Goal: Task Accomplishment & Management: Manage account settings

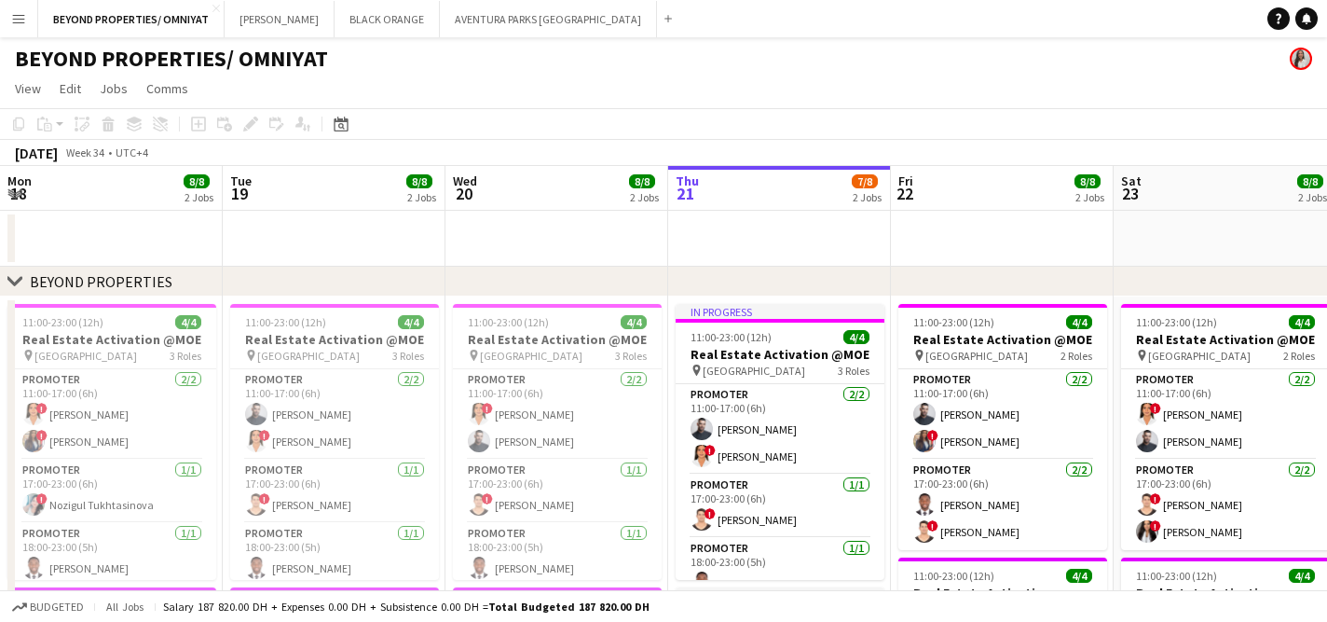
scroll to position [0, 482]
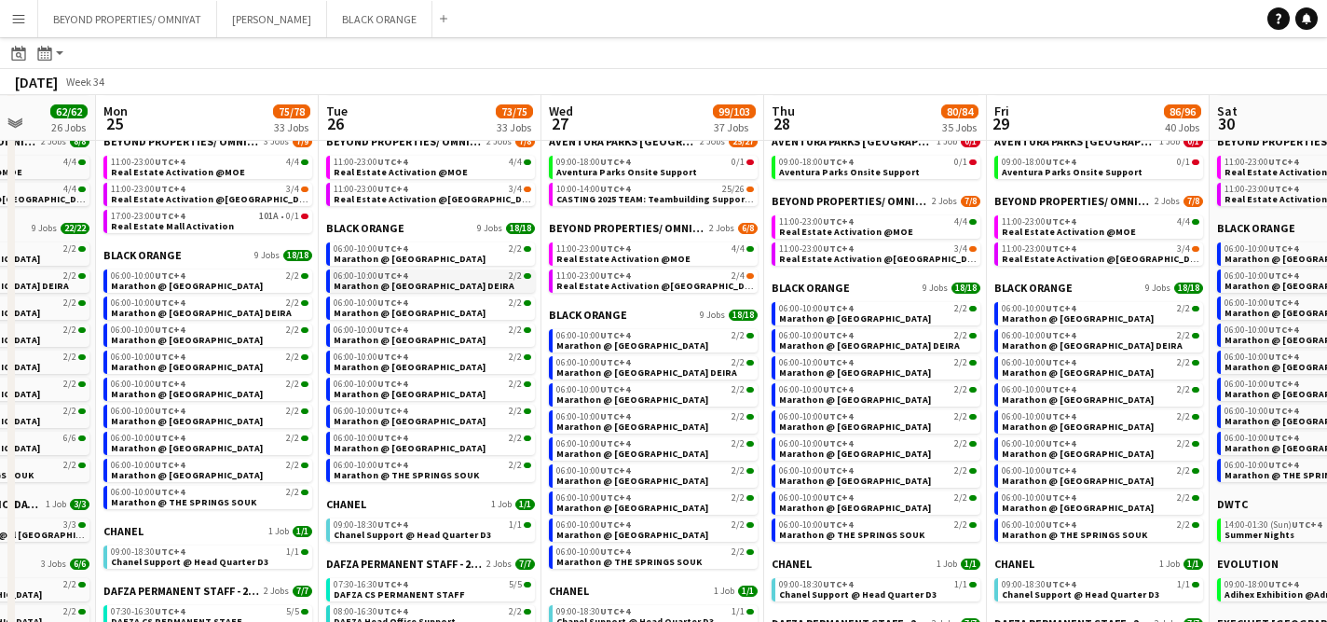
scroll to position [124, 0]
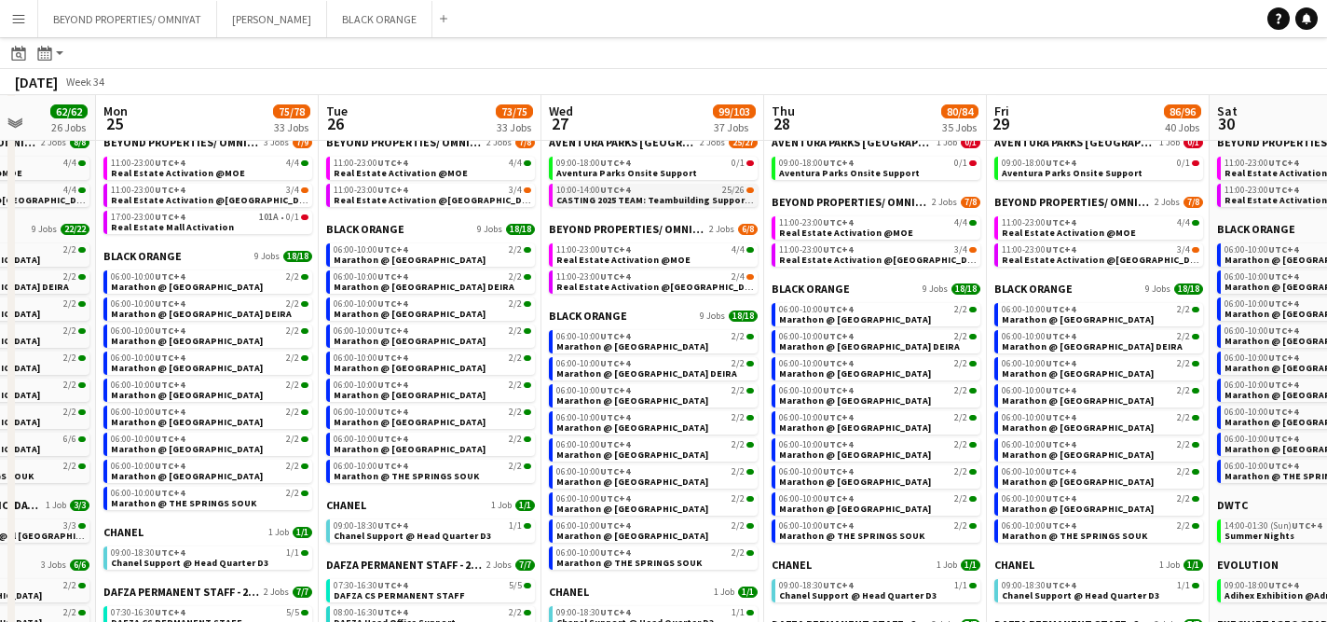
click at [630, 194] on span "CASTING 2025 TEAM: Teambuilding Support @ Aventura Parks" at bounding box center [693, 200] width 275 height 12
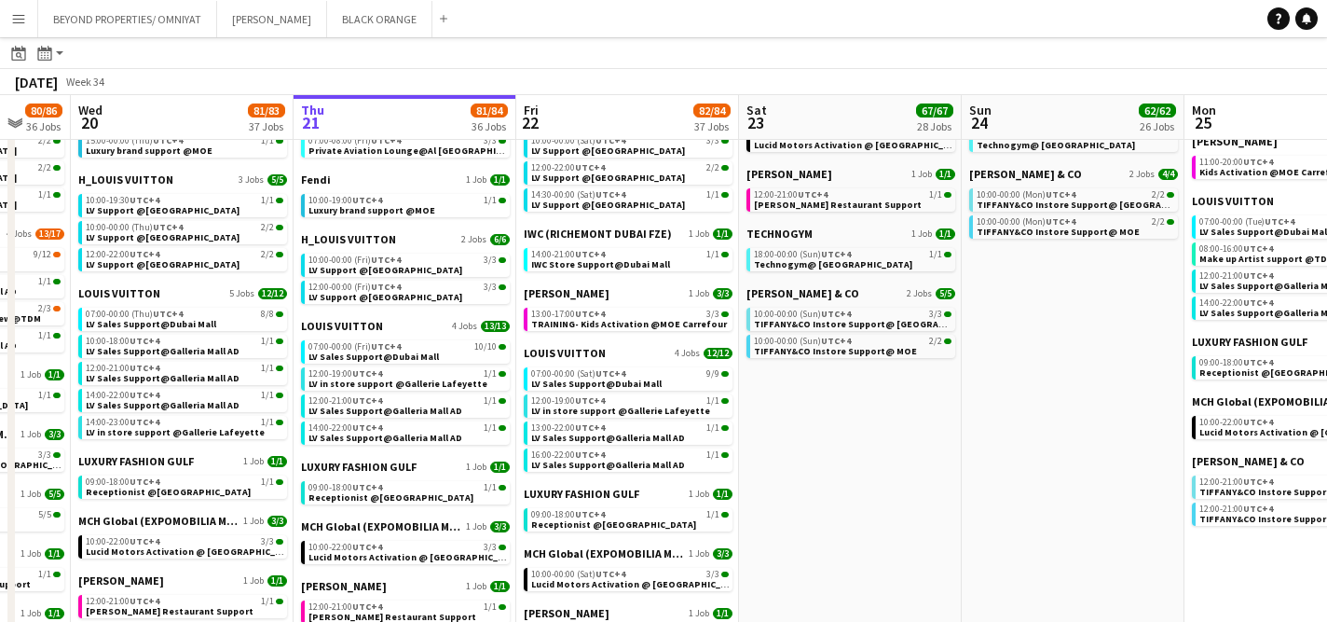
scroll to position [1009, 0]
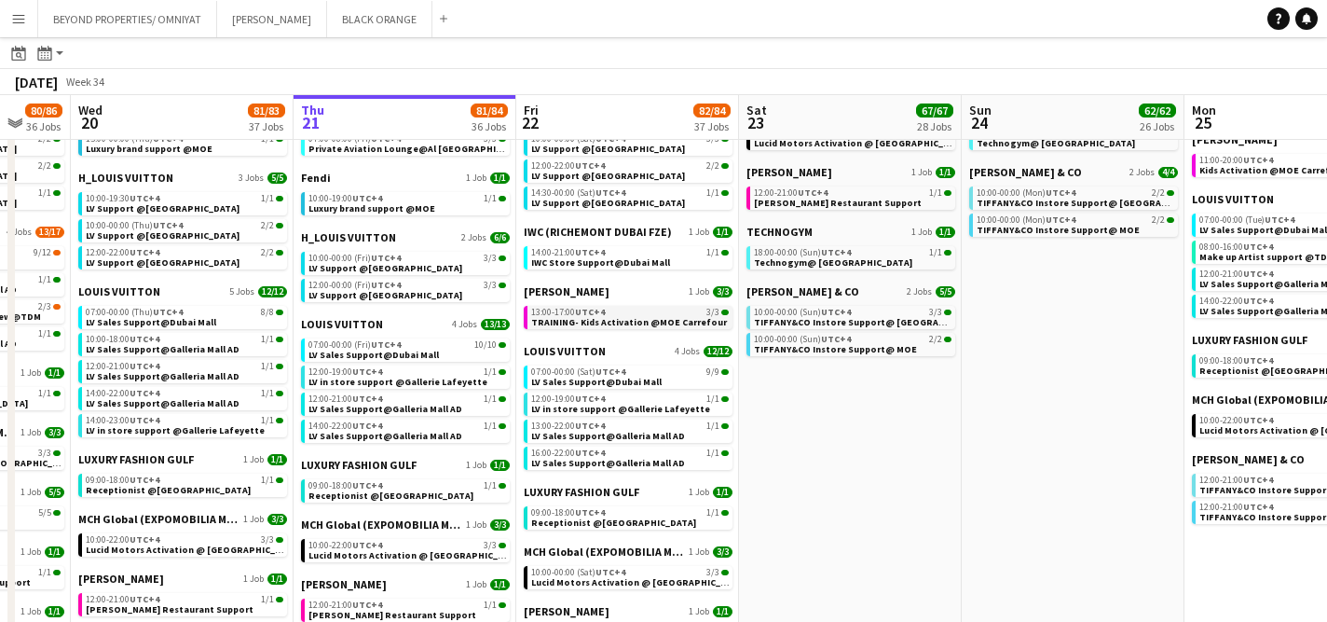
click at [615, 322] on span "TRAINING- Kids Activation @MOE Carrefour" at bounding box center [629, 322] width 196 height 12
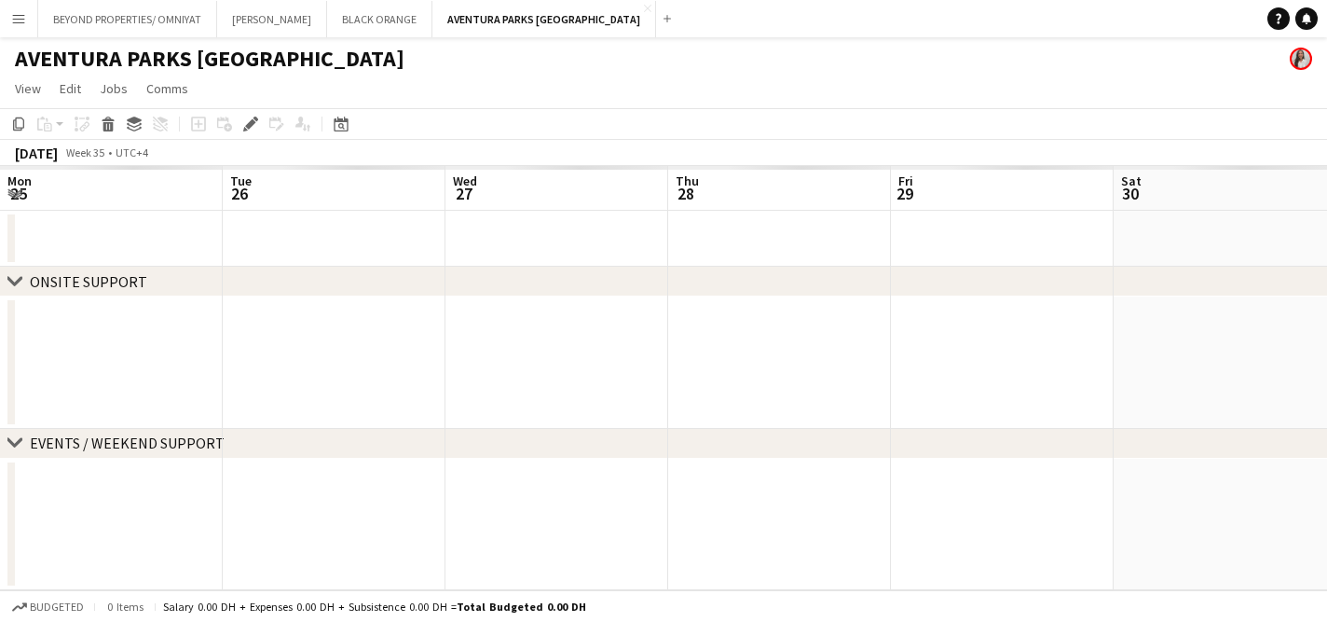
scroll to position [0, 641]
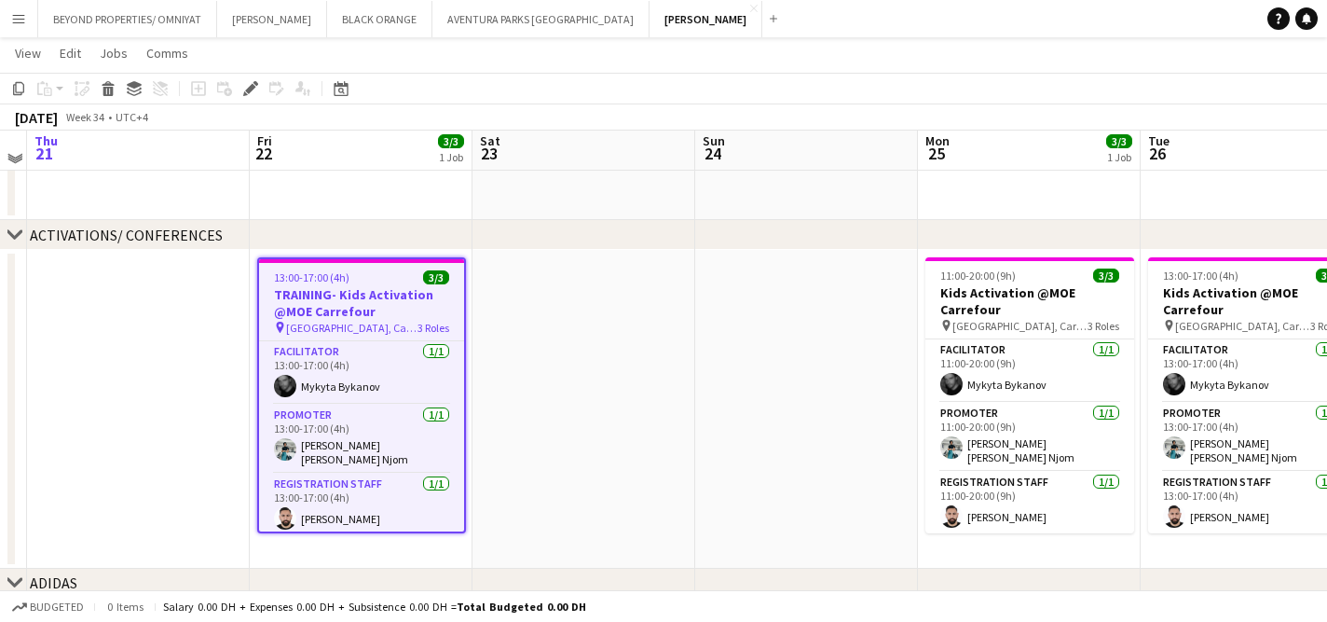
scroll to position [134, 0]
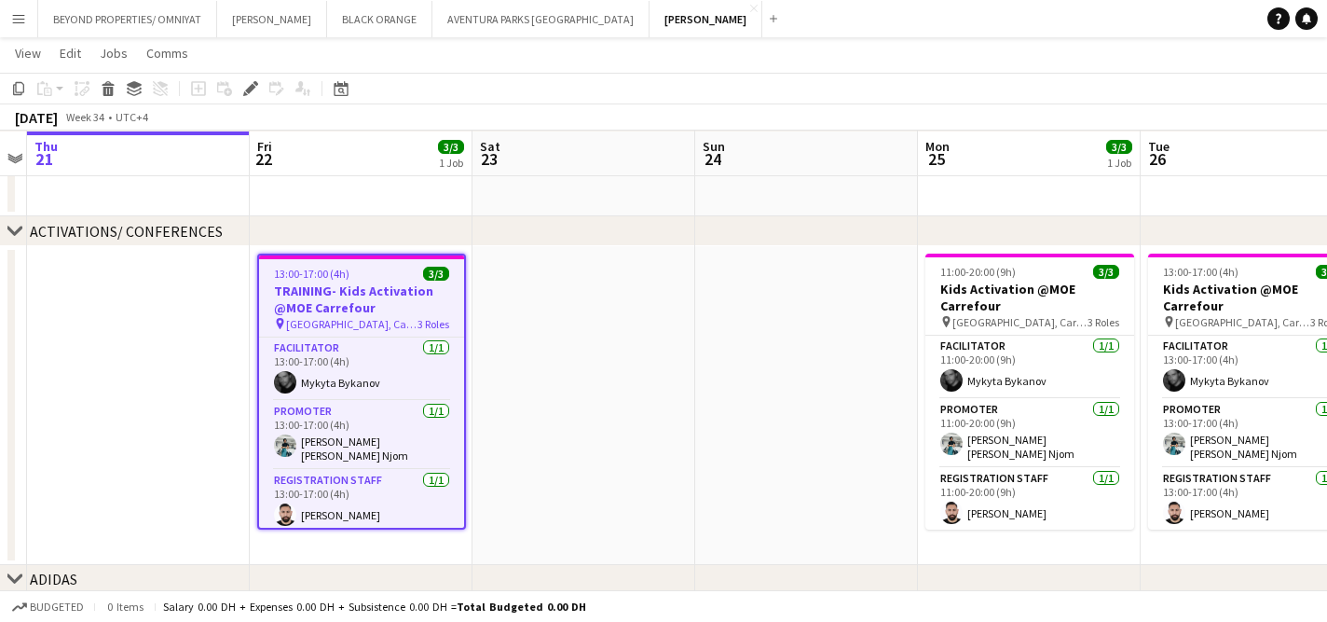
click at [365, 294] on h3 "TRAINING- Kids Activation @MOE Carrefour" at bounding box center [361, 299] width 205 height 34
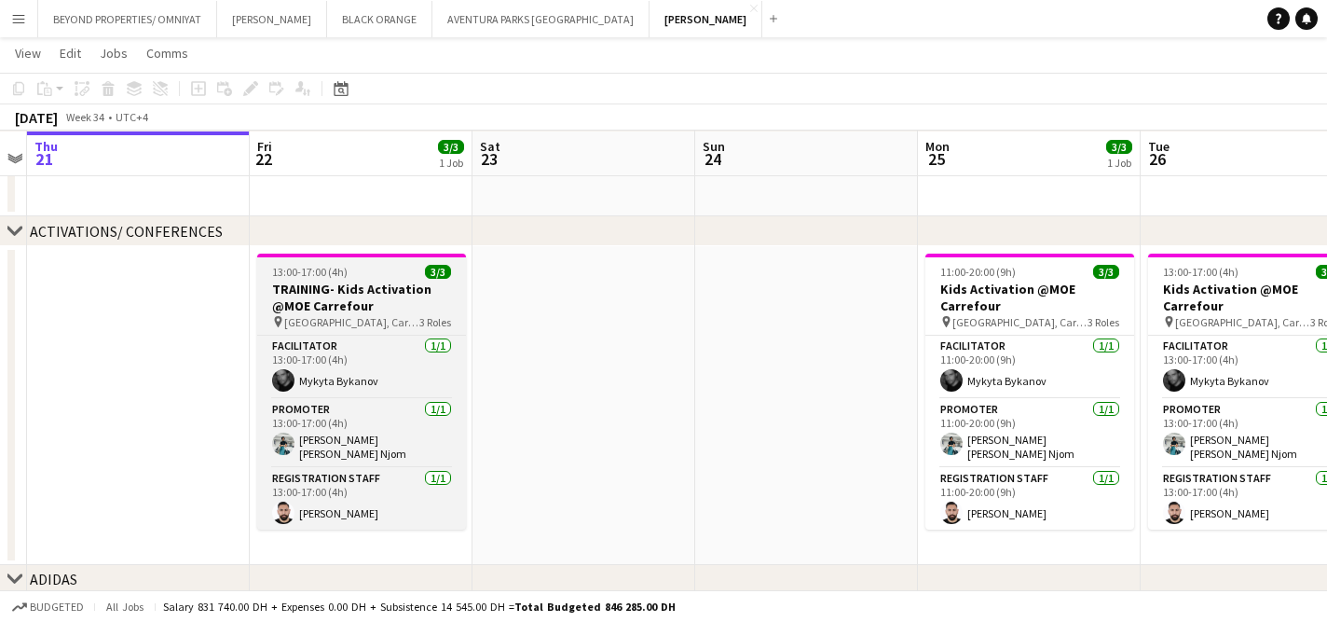
click at [359, 287] on h3 "TRAINING- Kids Activation @MOE Carrefour" at bounding box center [361, 298] width 209 height 34
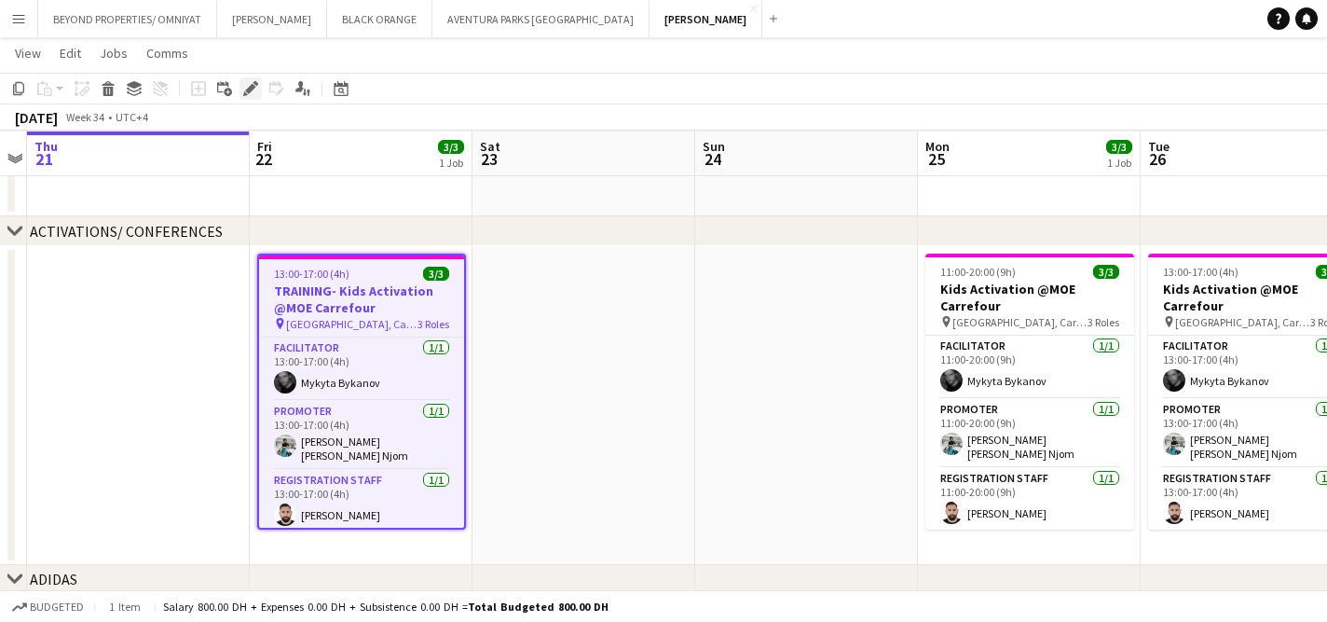
click at [250, 97] on div "Edit" at bounding box center [250, 88] width 22 height 22
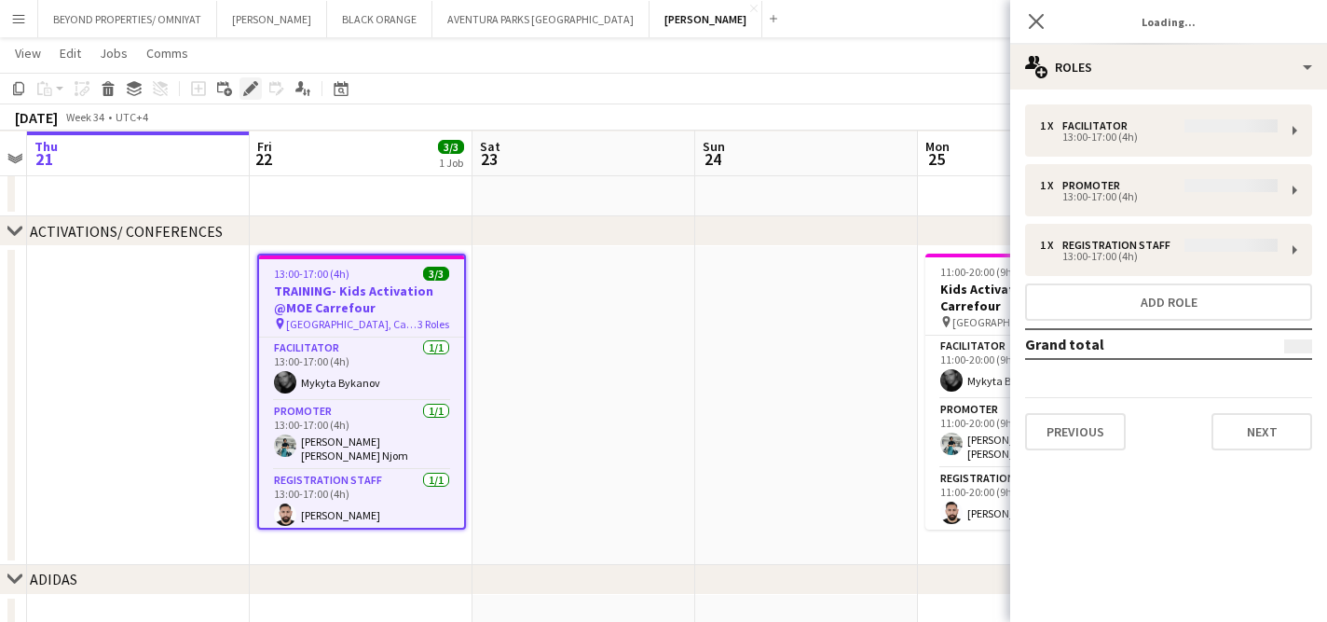
type input "**********"
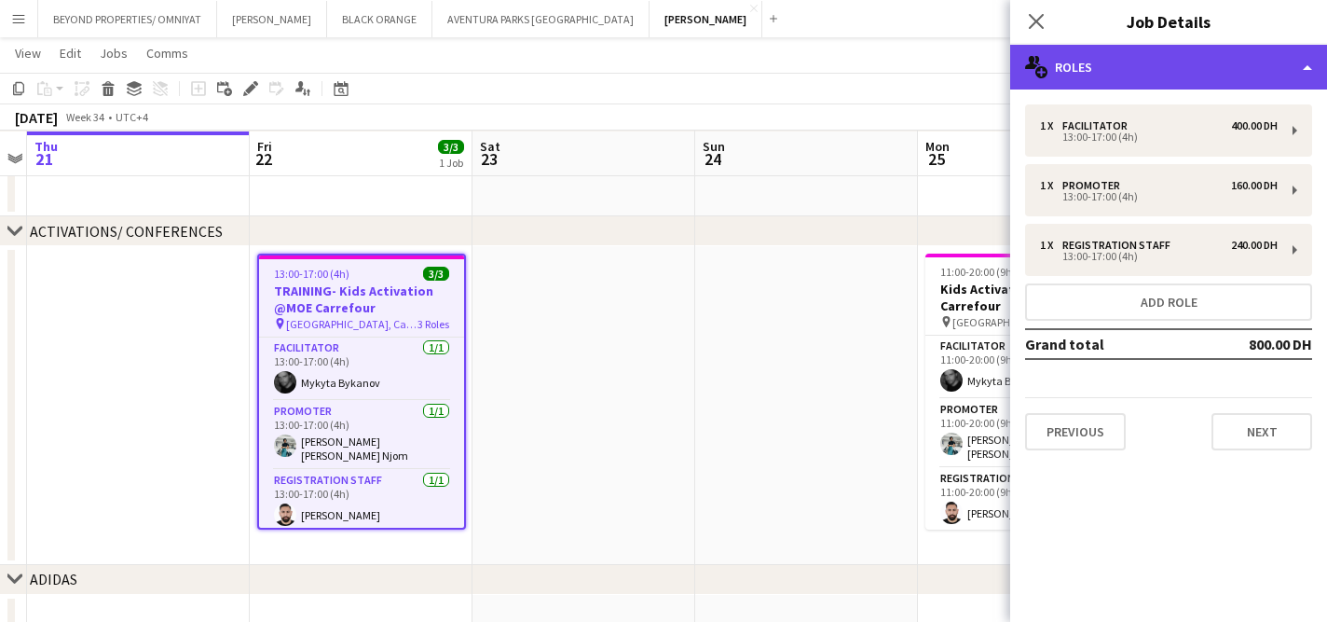
click at [1116, 73] on div "multiple-users-add Roles" at bounding box center [1168, 67] width 317 height 45
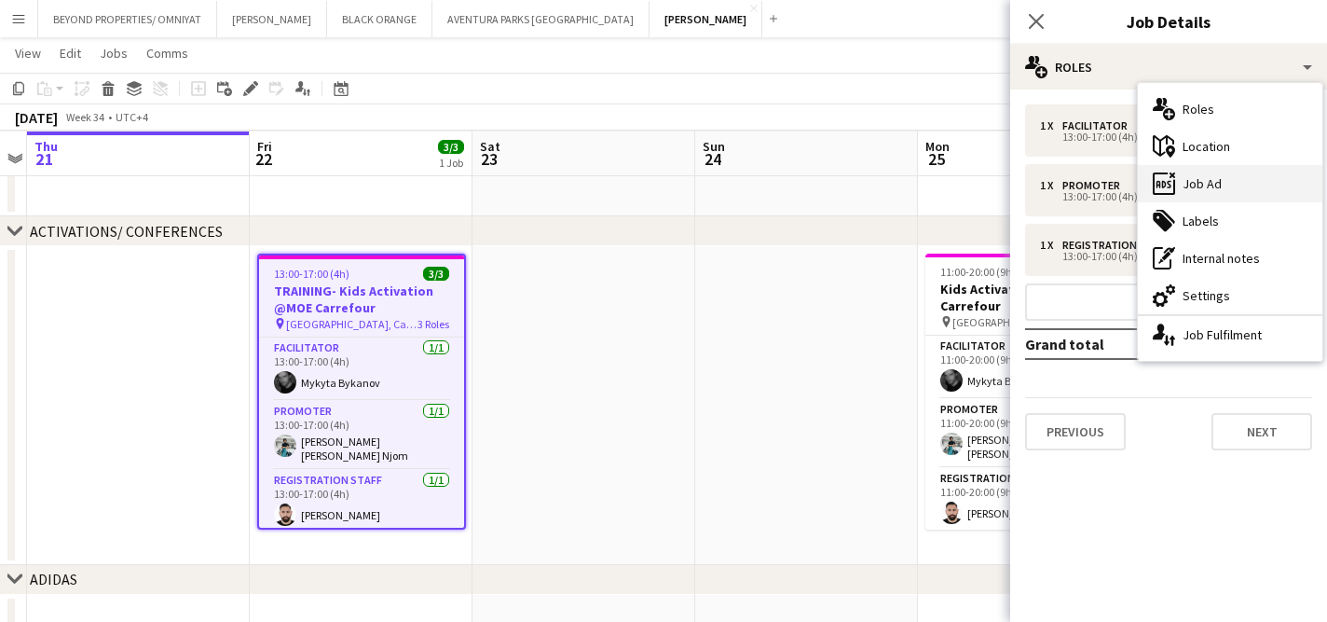
click at [1213, 185] on div "ads-window Job Ad" at bounding box center [1230, 183] width 185 height 37
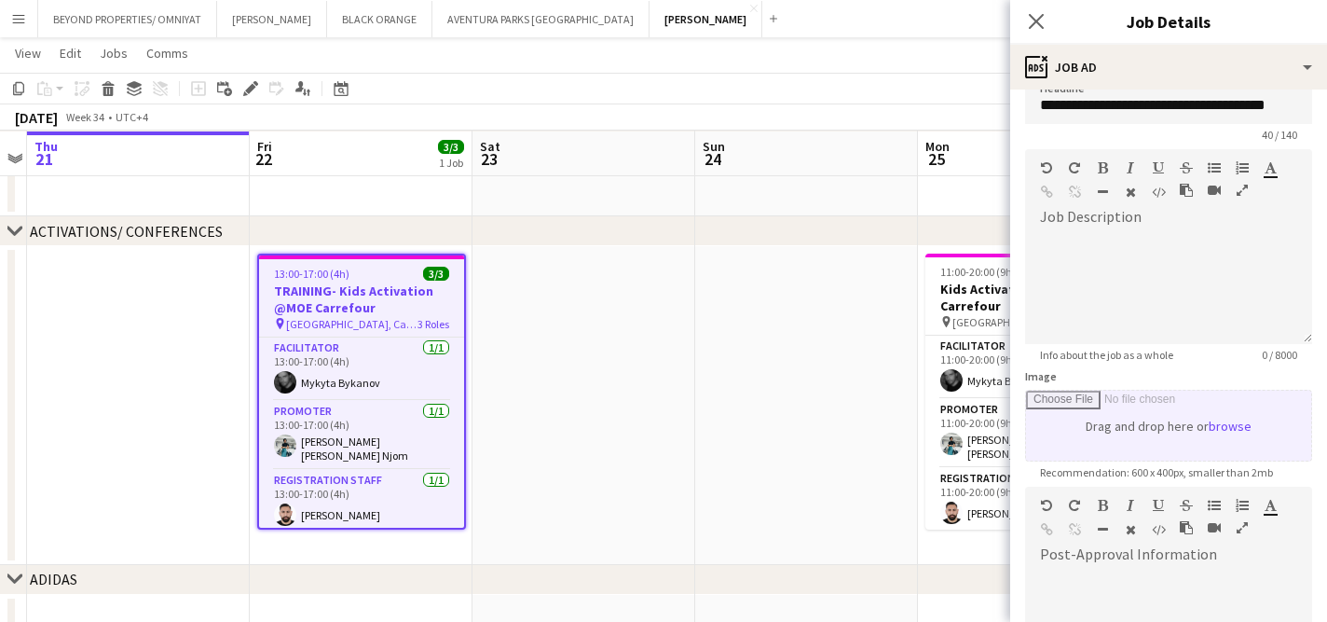
scroll to position [0, 0]
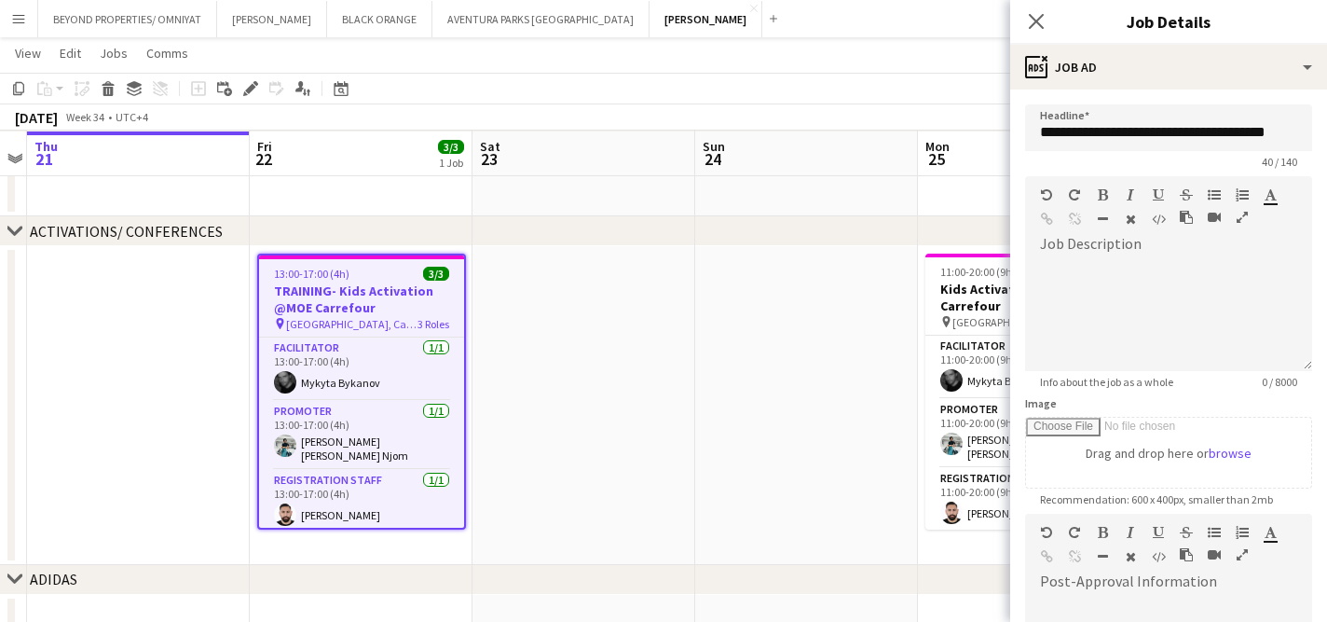
click at [833, 268] on app-date-cell at bounding box center [806, 405] width 223 height 319
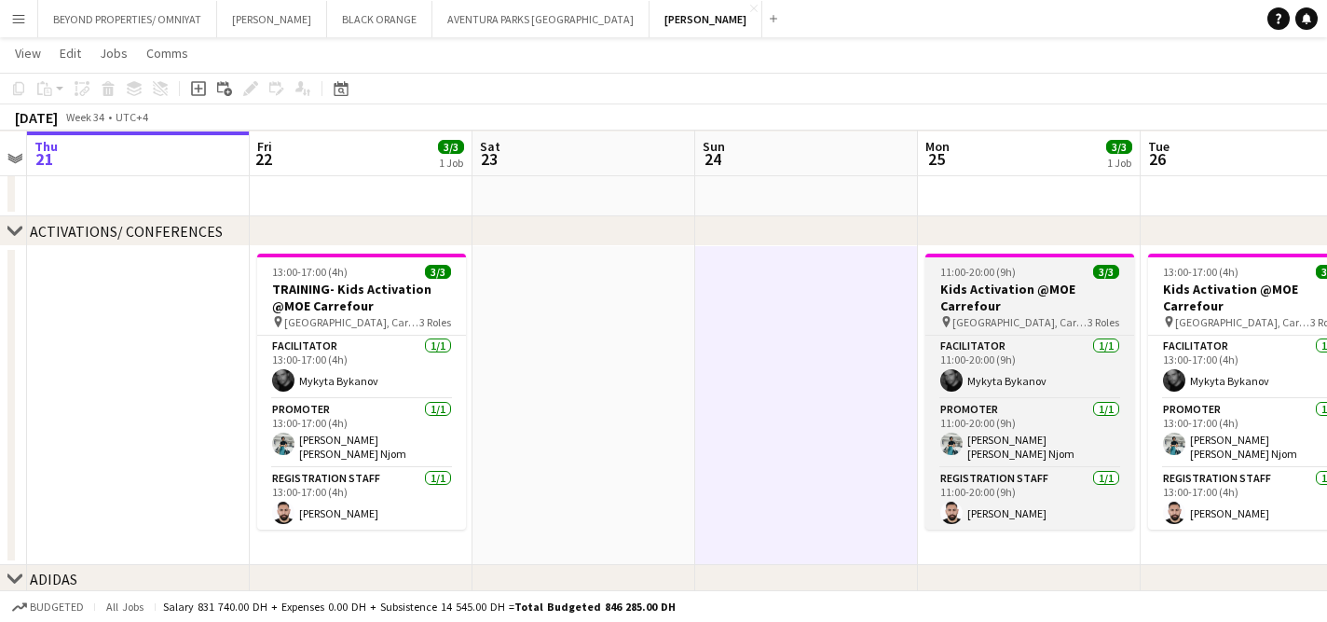
click at [1004, 315] on span "Mall of Emirates, Carrefour" at bounding box center [1019, 322] width 135 height 14
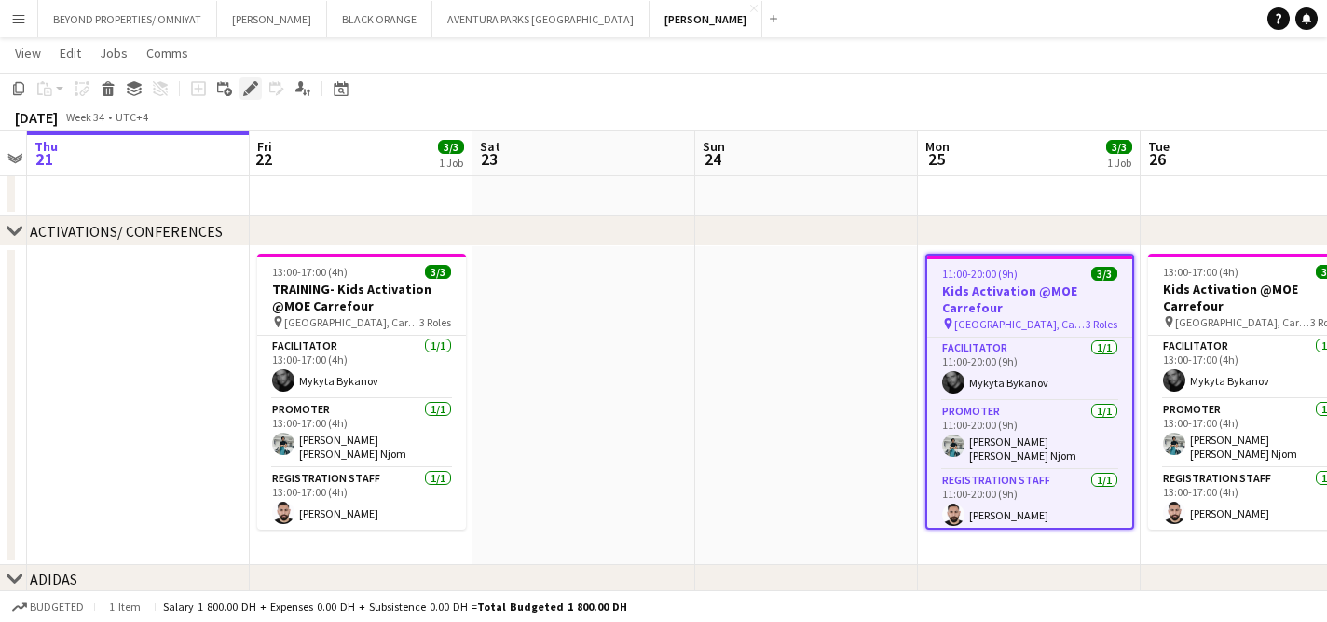
click at [249, 83] on icon "Edit" at bounding box center [250, 88] width 15 height 15
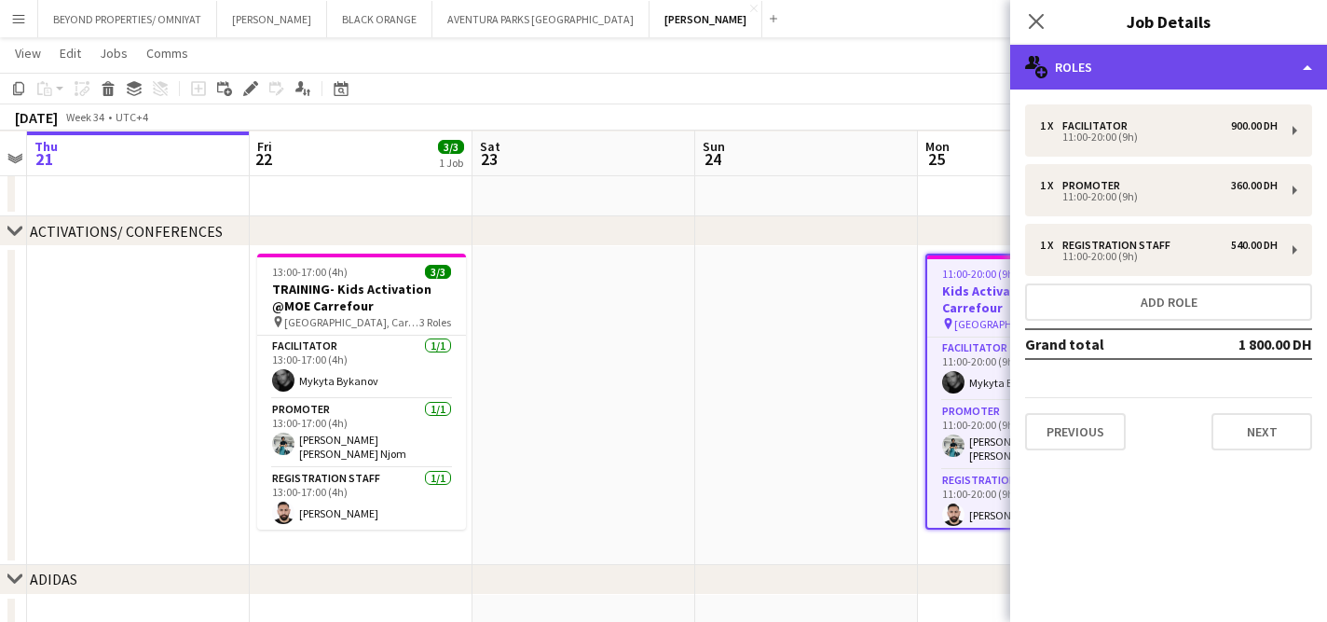
click at [1125, 78] on div "multiple-users-add Roles" at bounding box center [1168, 67] width 317 height 45
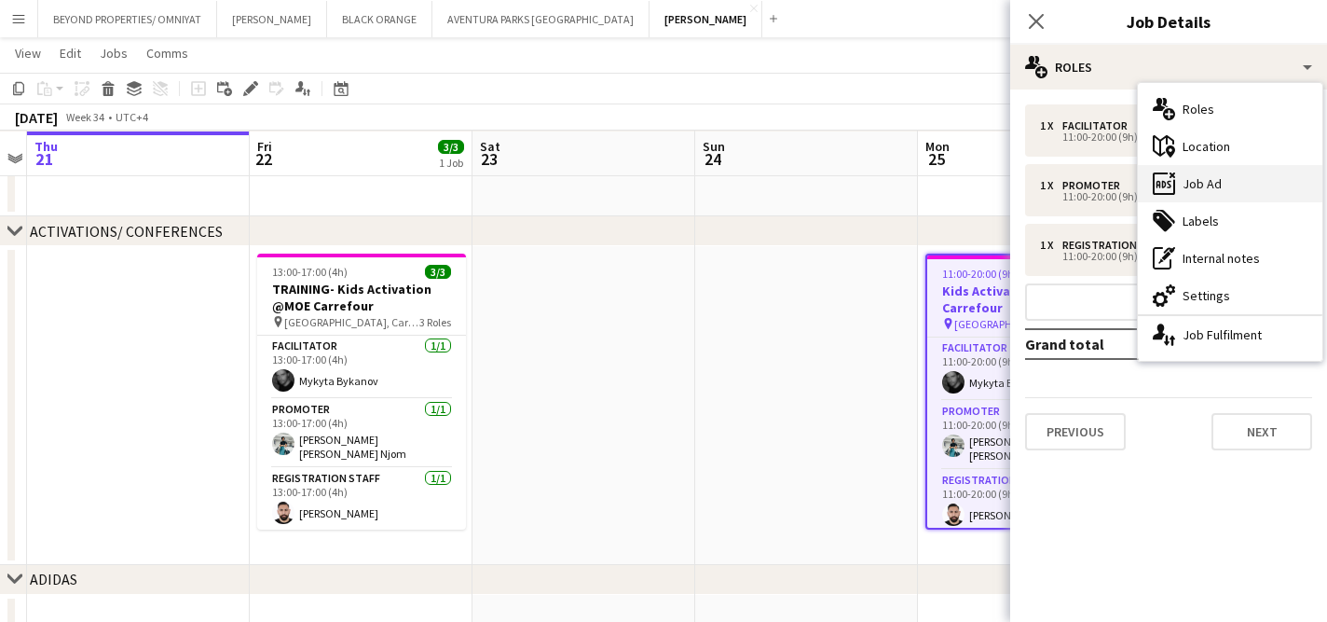
click at [1234, 188] on div "ads-window Job Ad" at bounding box center [1230, 183] width 185 height 37
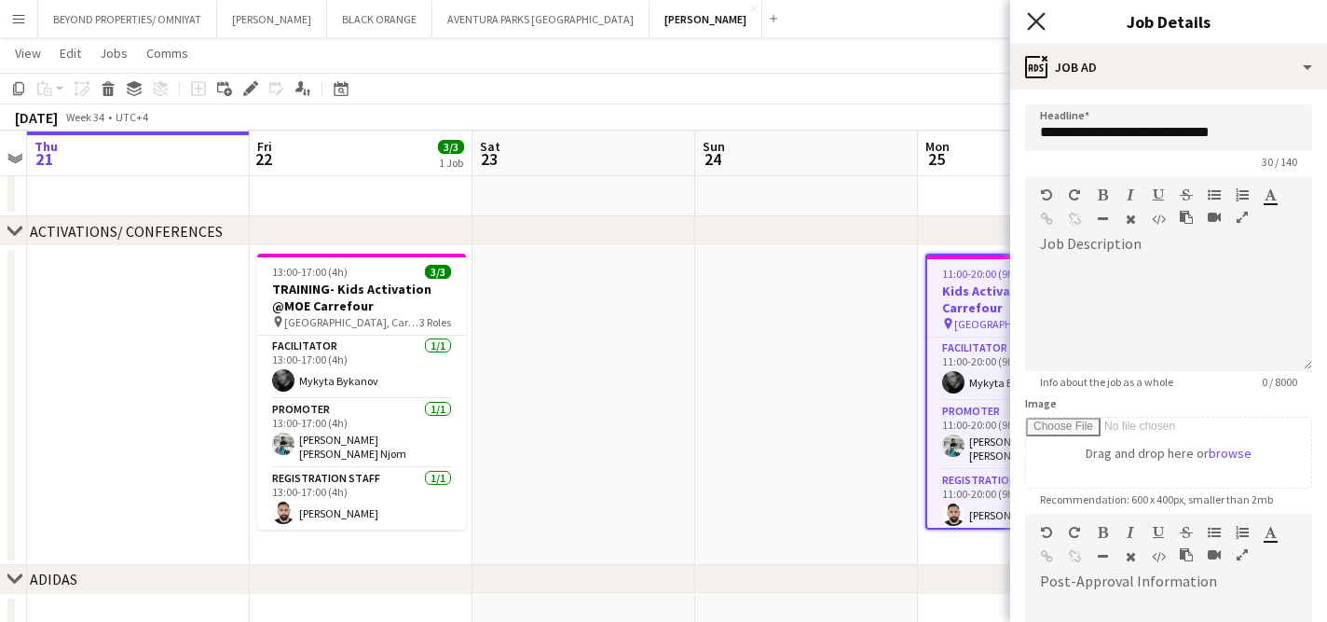
click at [1043, 24] on icon "Close pop-in" at bounding box center [1036, 21] width 18 height 18
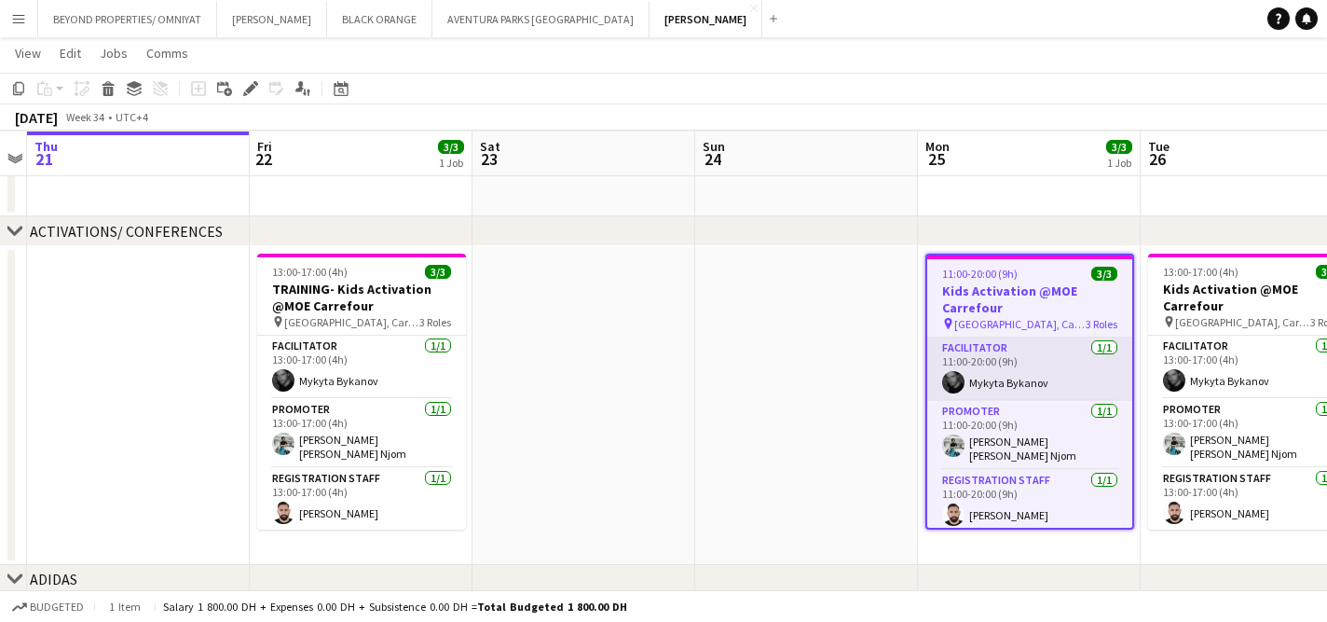
click at [1019, 343] on app-card-role "Facilitator 1/1 11:00-20:00 (9h) Mykyta Bykanov" at bounding box center [1029, 368] width 205 height 63
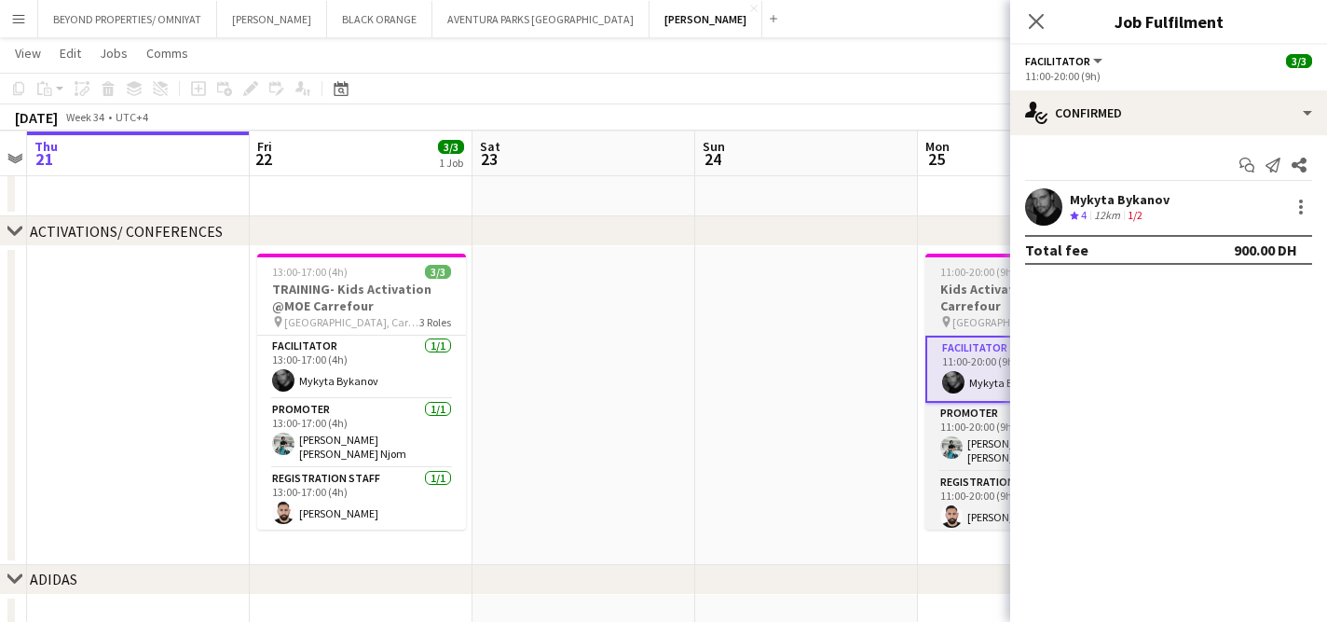
click at [965, 308] on h3 "Kids Activation @MOE Carrefour" at bounding box center [1029, 298] width 209 height 34
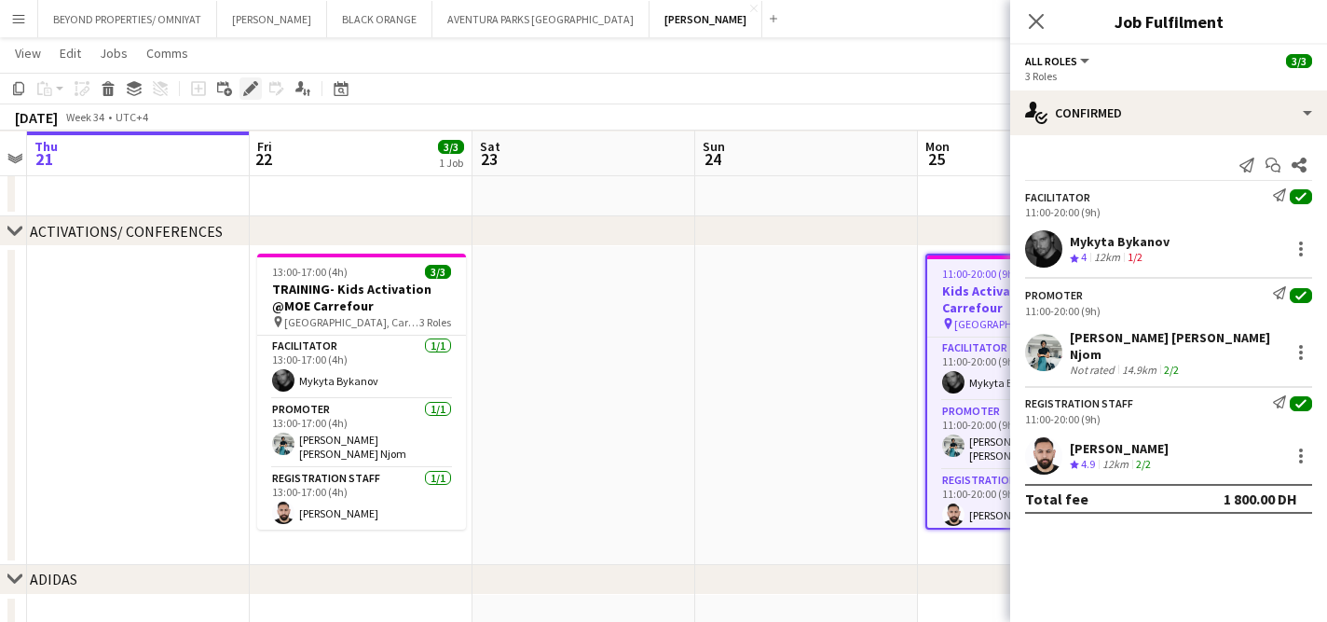
click at [251, 89] on icon at bounding box center [250, 89] width 10 height 10
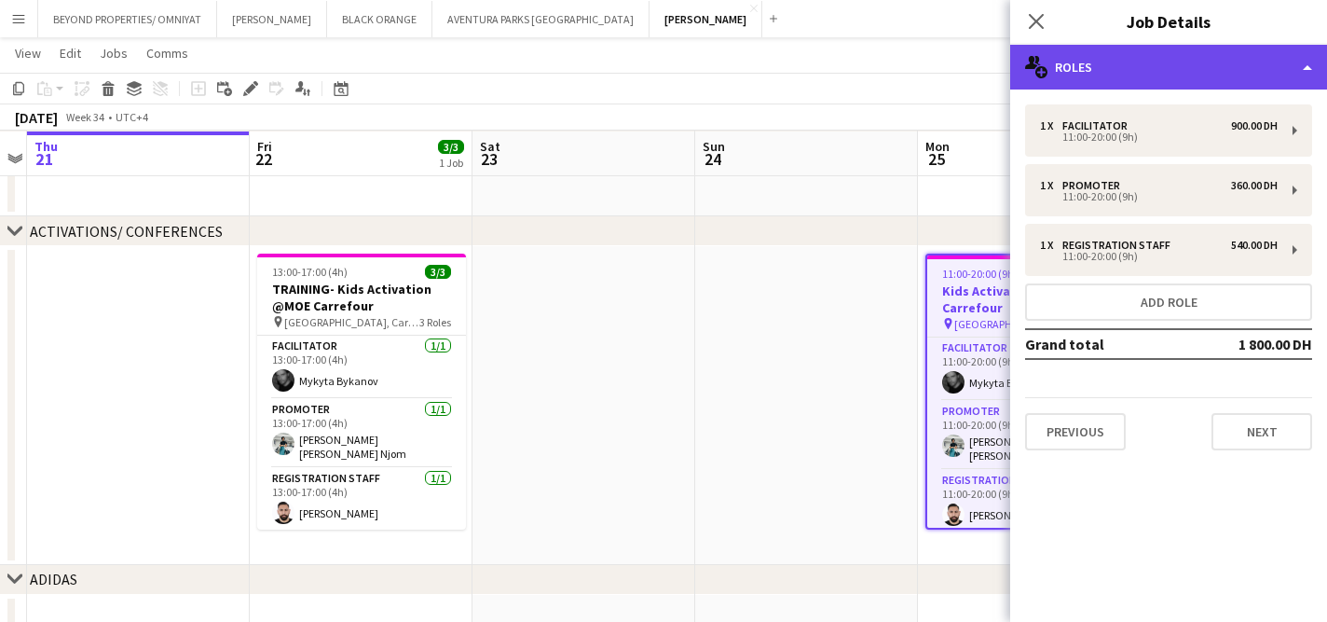
click at [1137, 56] on div "multiple-users-add Roles" at bounding box center [1168, 67] width 317 height 45
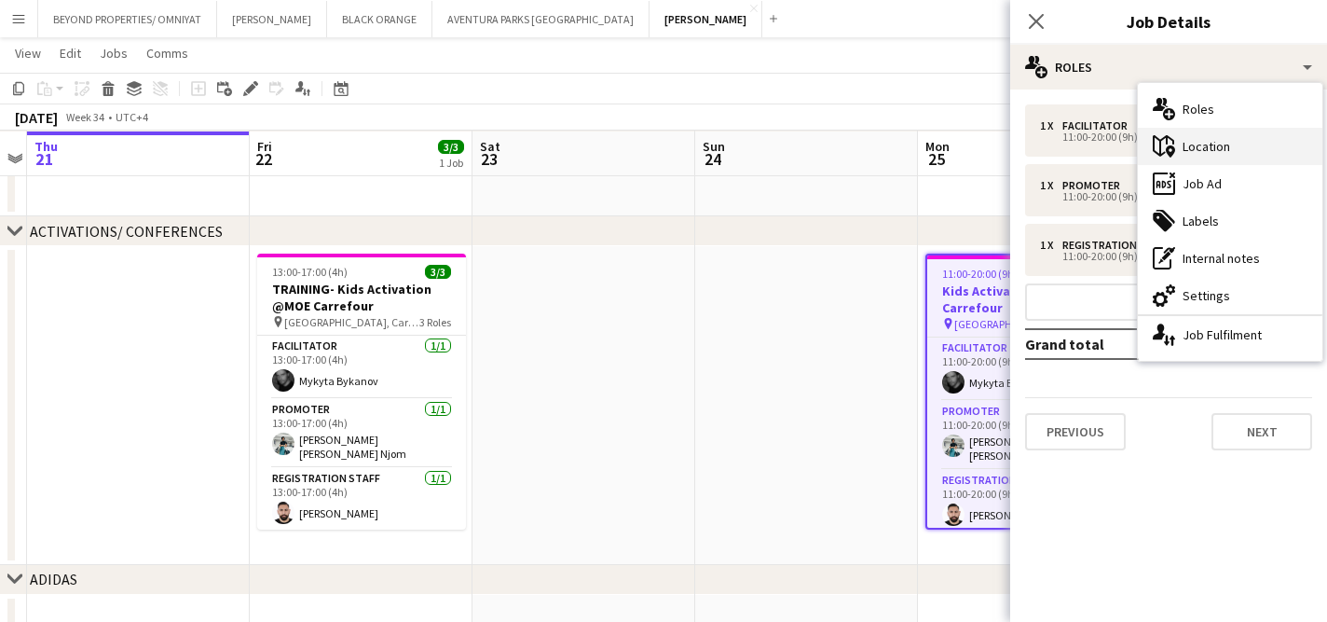
click at [1223, 151] on div "maps-pin-1 Location" at bounding box center [1230, 146] width 185 height 37
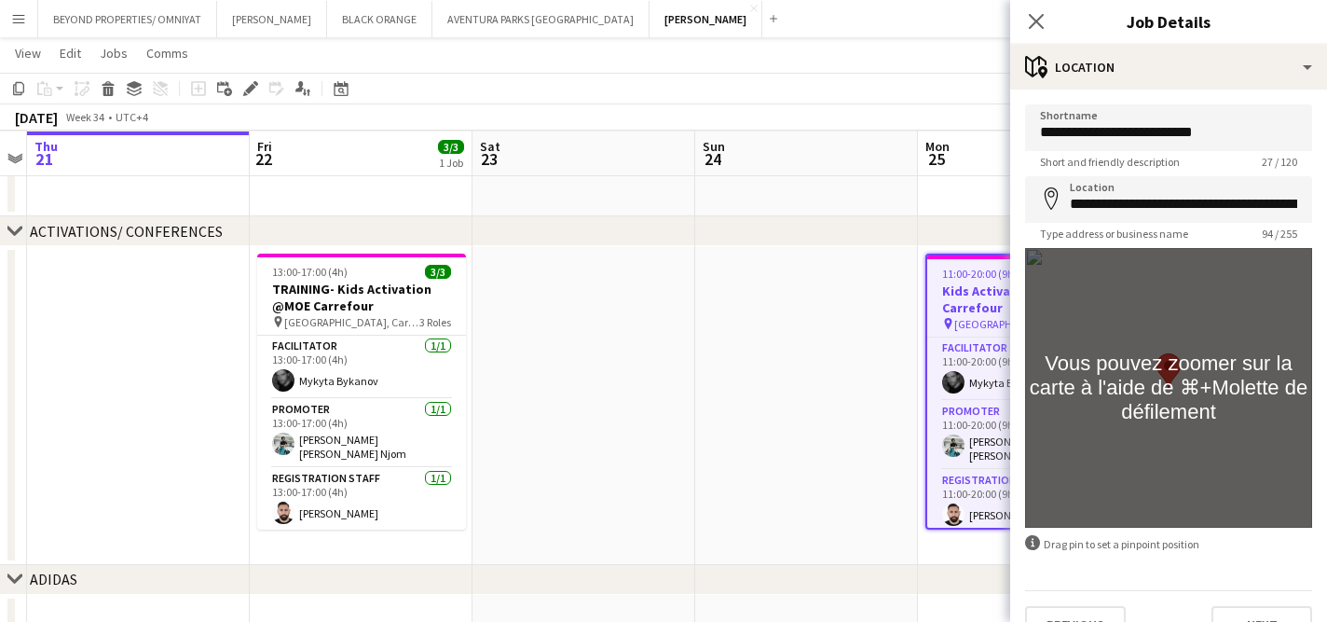
scroll to position [36, 0]
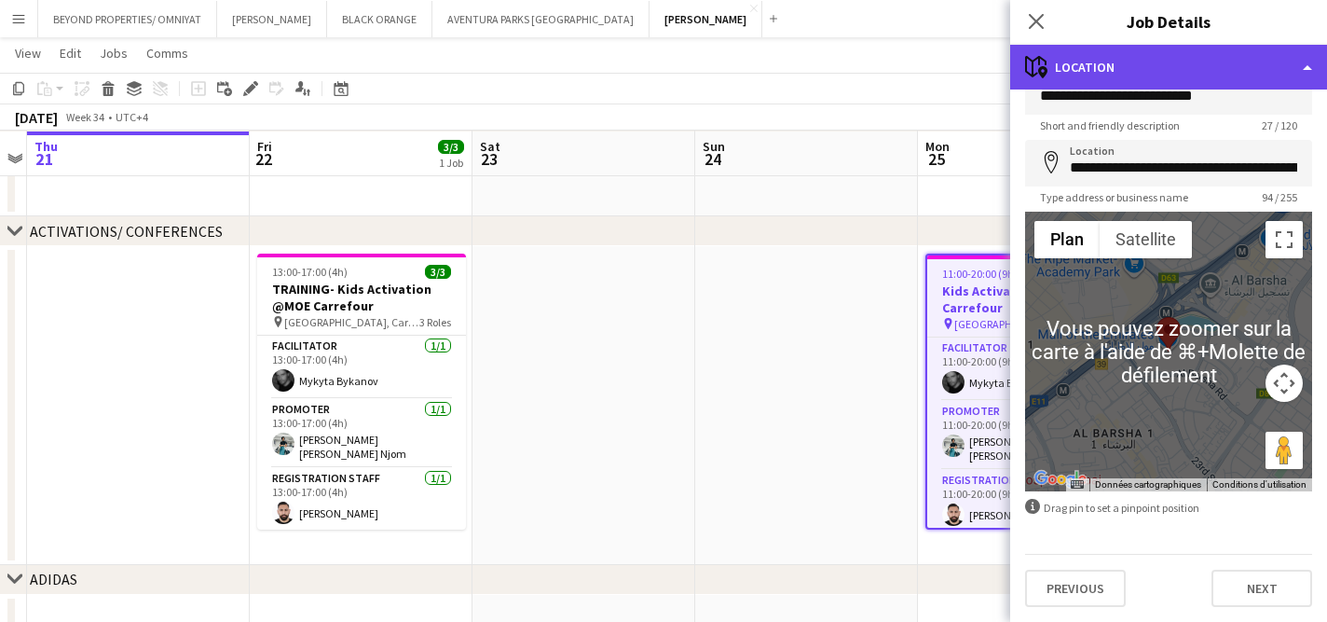
click at [1079, 62] on div "maps-pin-1 Location" at bounding box center [1168, 67] width 317 height 45
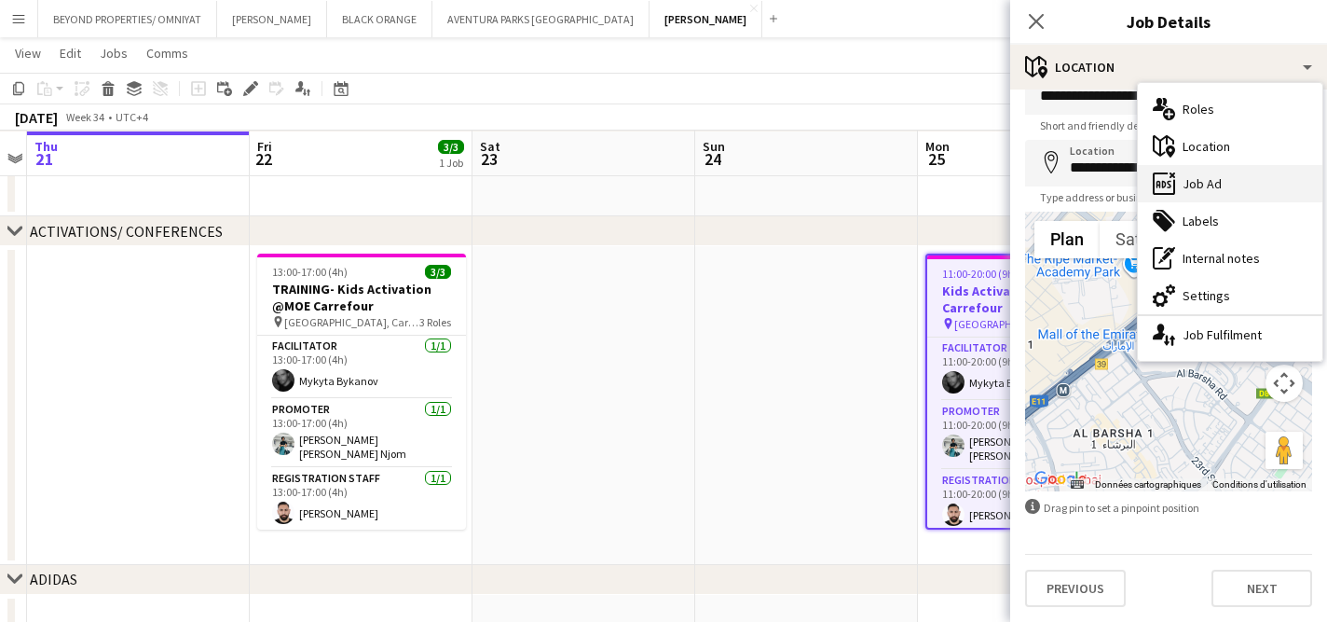
click at [1211, 188] on div "ads-window Job Ad" at bounding box center [1230, 183] width 185 height 37
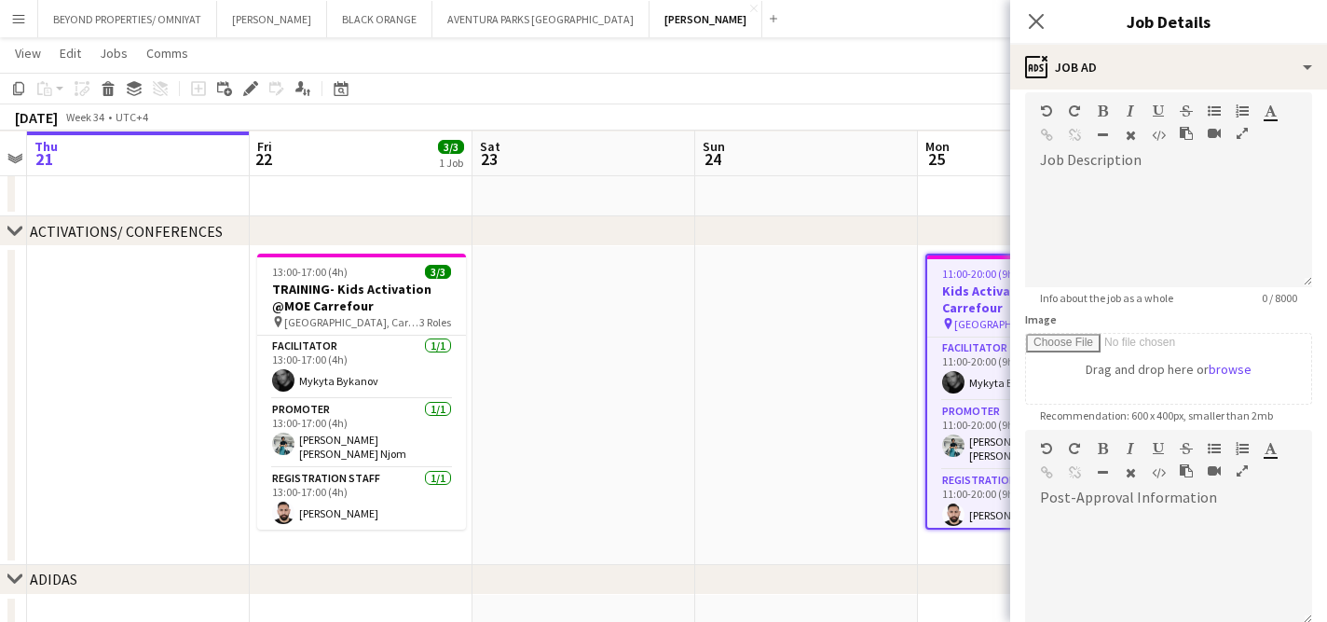
scroll to position [0, 0]
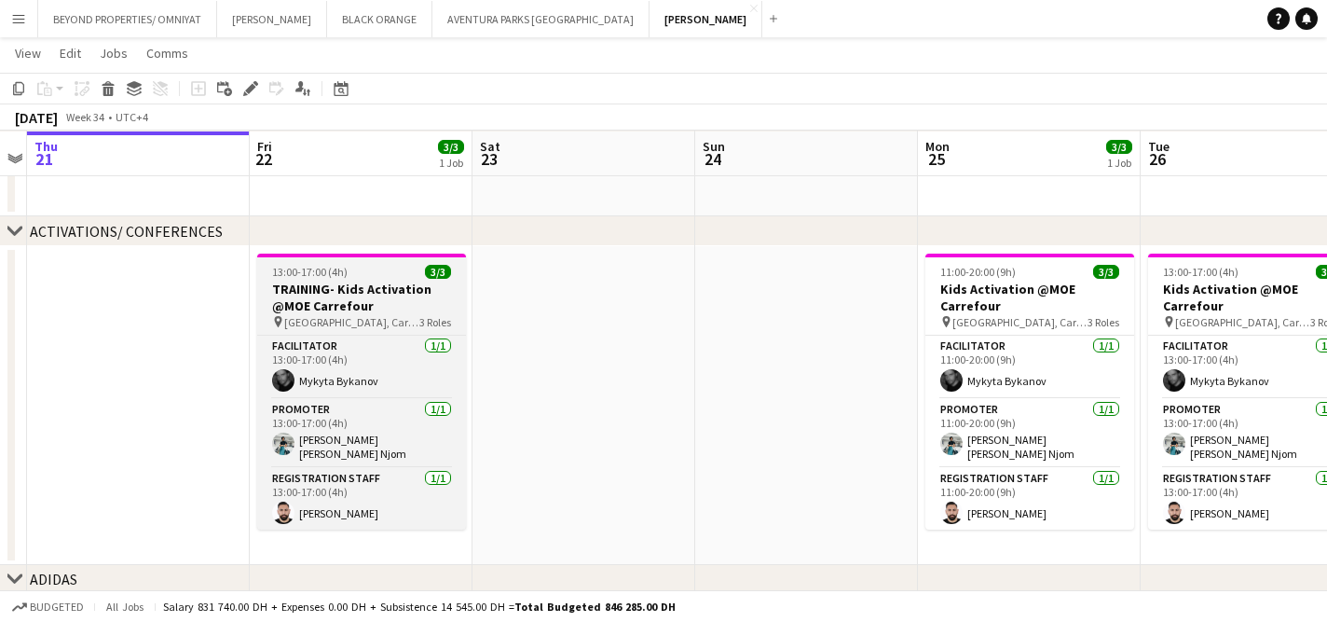
click at [331, 270] on span "13:00-17:00 (4h)" at bounding box center [309, 272] width 75 height 14
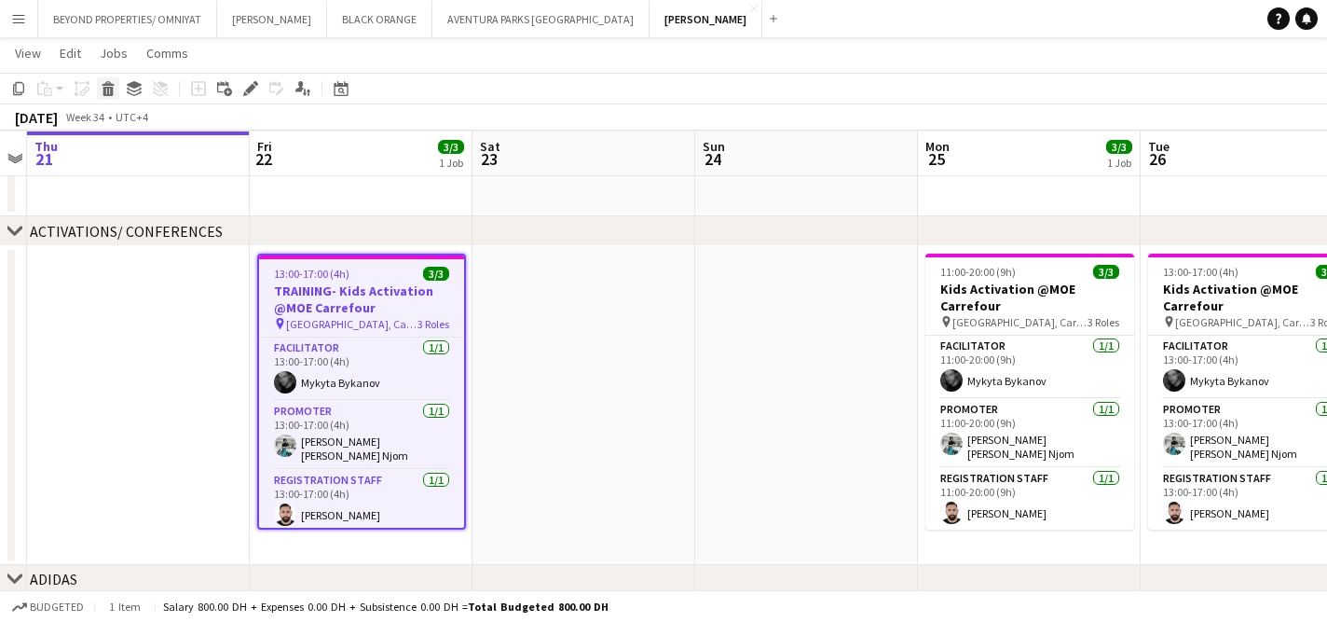
click at [111, 85] on icon at bounding box center [108, 83] width 12 height 5
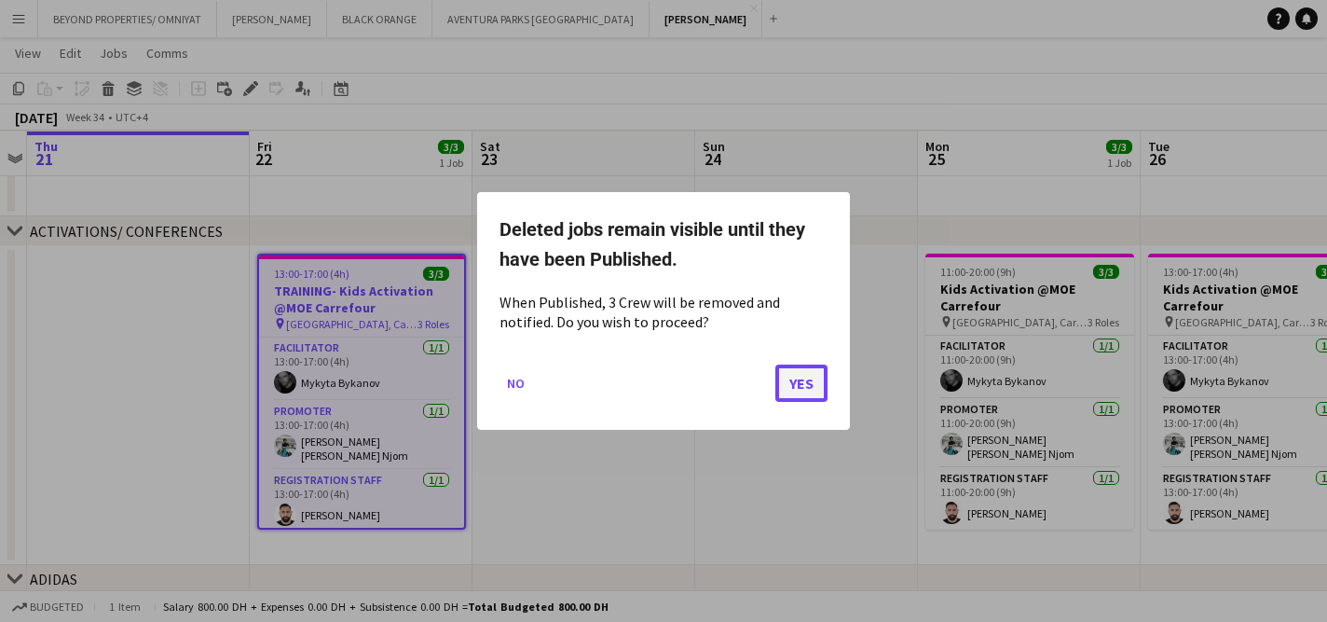
click at [803, 396] on button "Yes" at bounding box center [801, 382] width 52 height 37
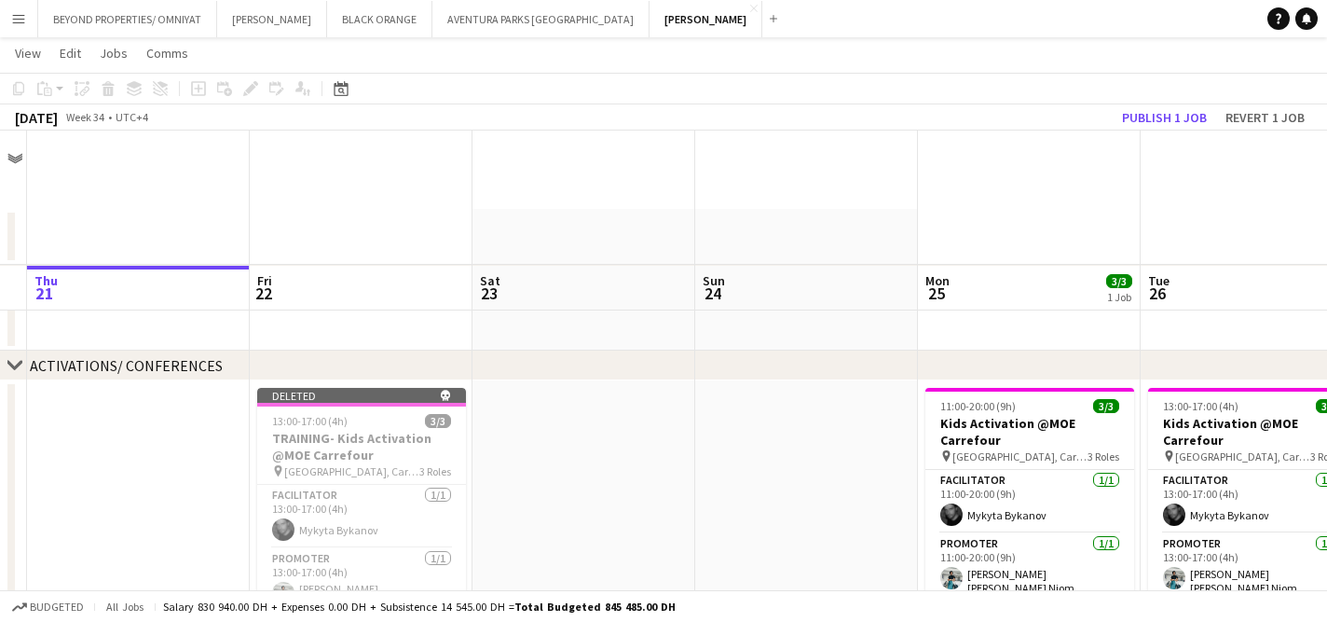
scroll to position [134, 0]
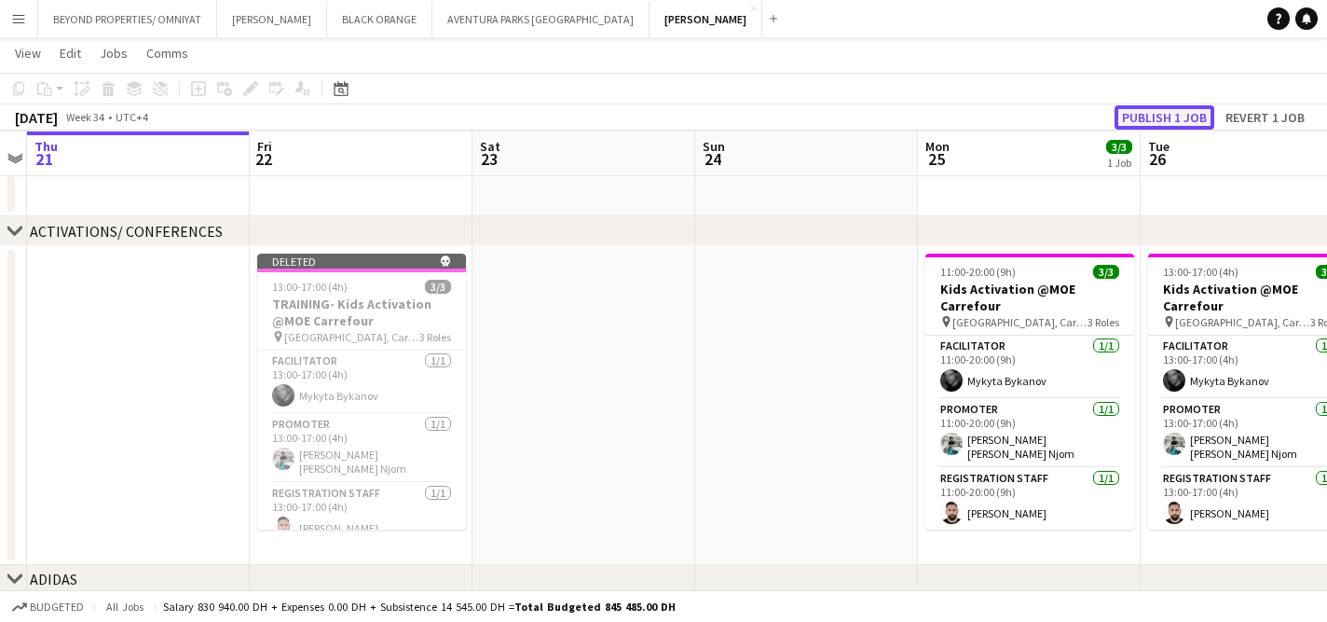
click at [1158, 118] on button "Publish 1 job" at bounding box center [1165, 117] width 100 height 24
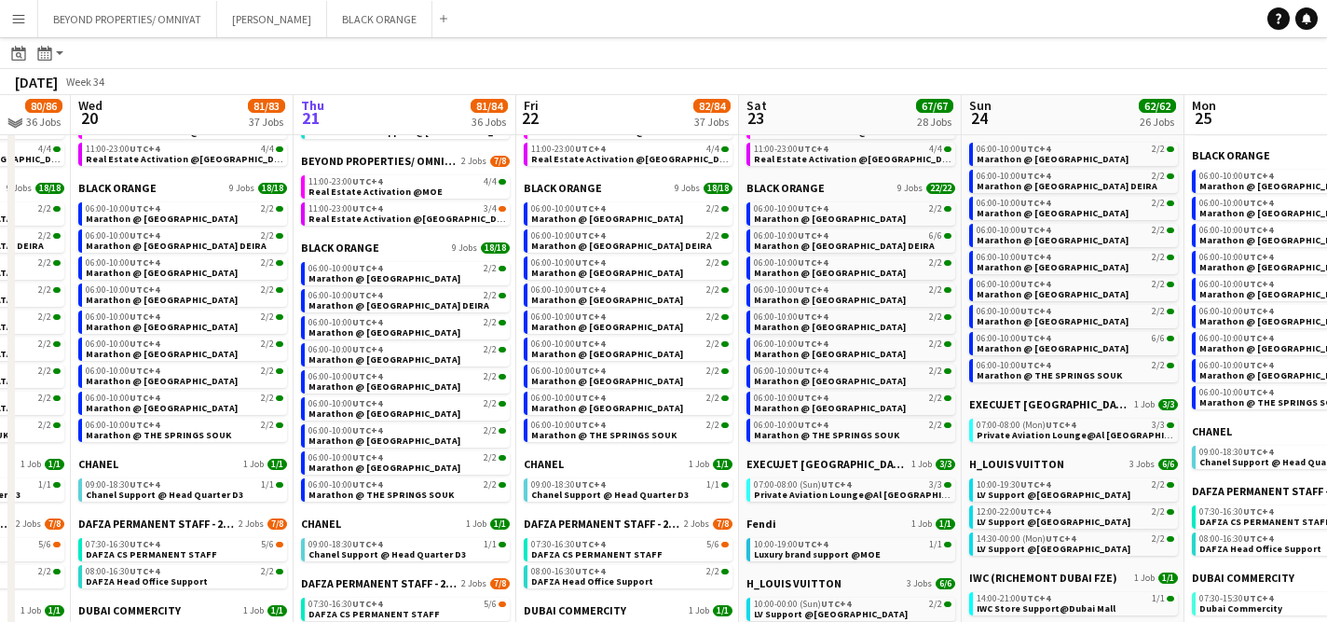
scroll to position [220, 0]
